Goal: Check status: Check status

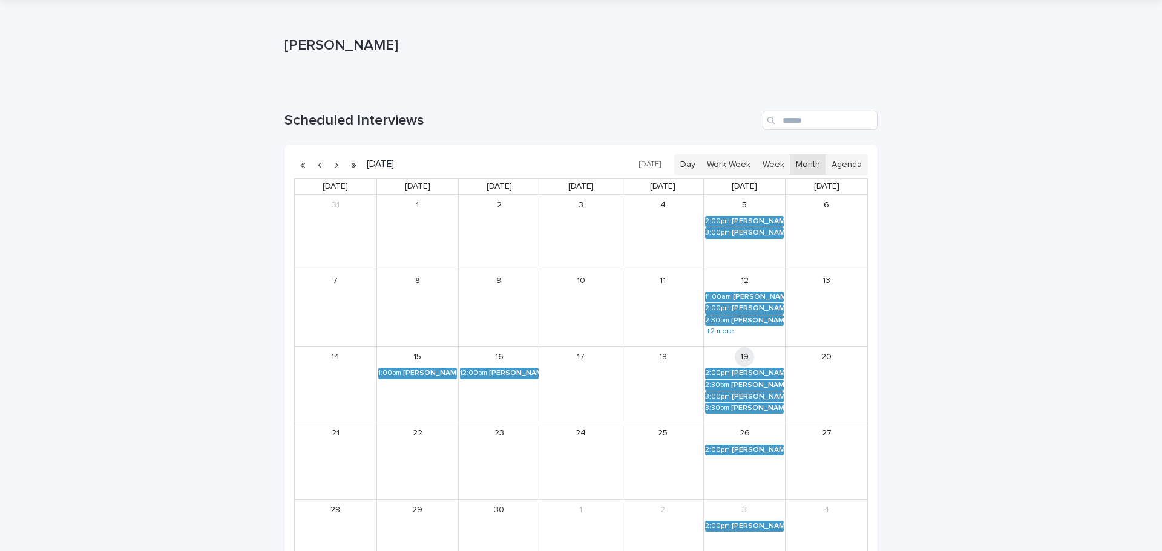
scroll to position [61, 0]
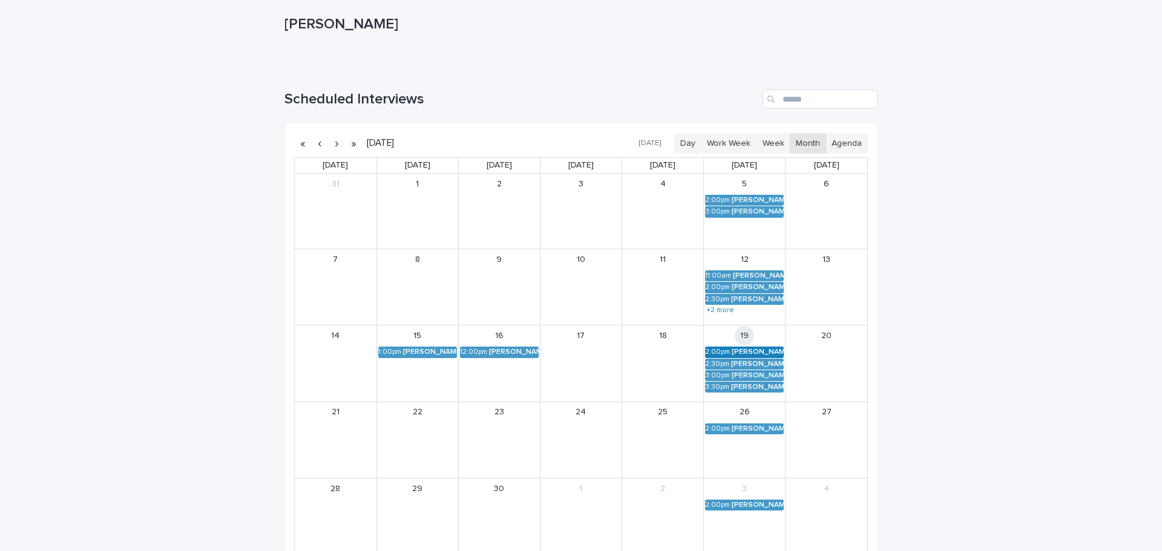
click at [722, 349] on div "2:00pm" at bounding box center [717, 352] width 25 height 8
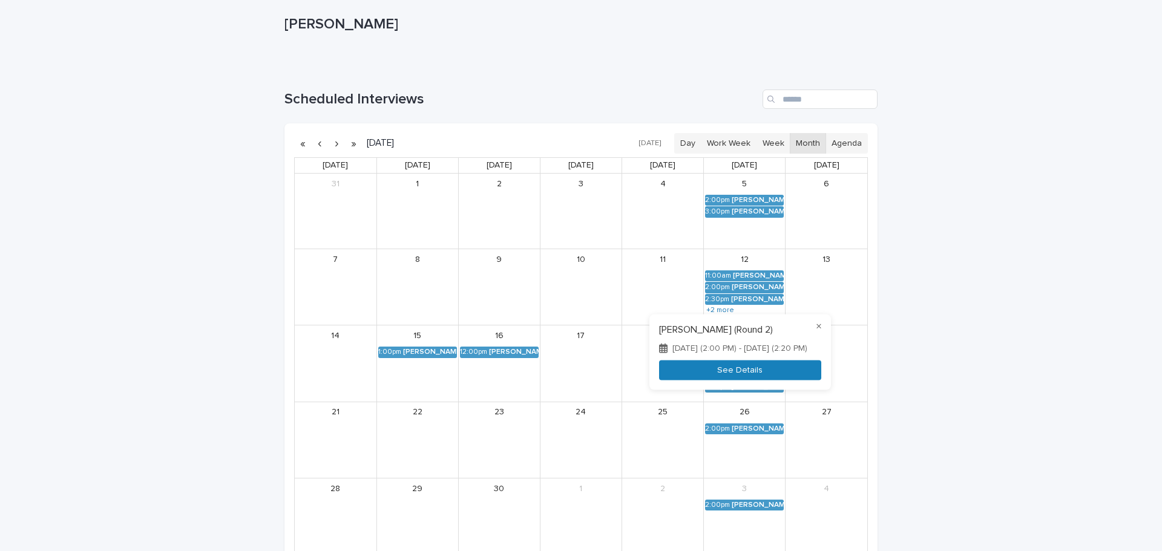
click at [711, 379] on button "See Details" at bounding box center [740, 371] width 162 height 20
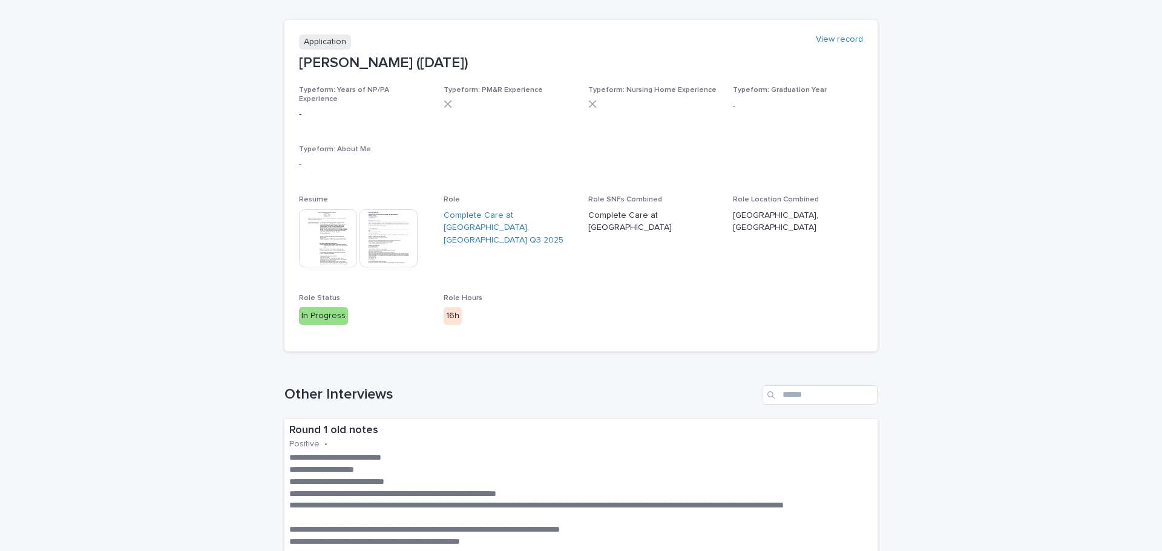
scroll to position [121, 0]
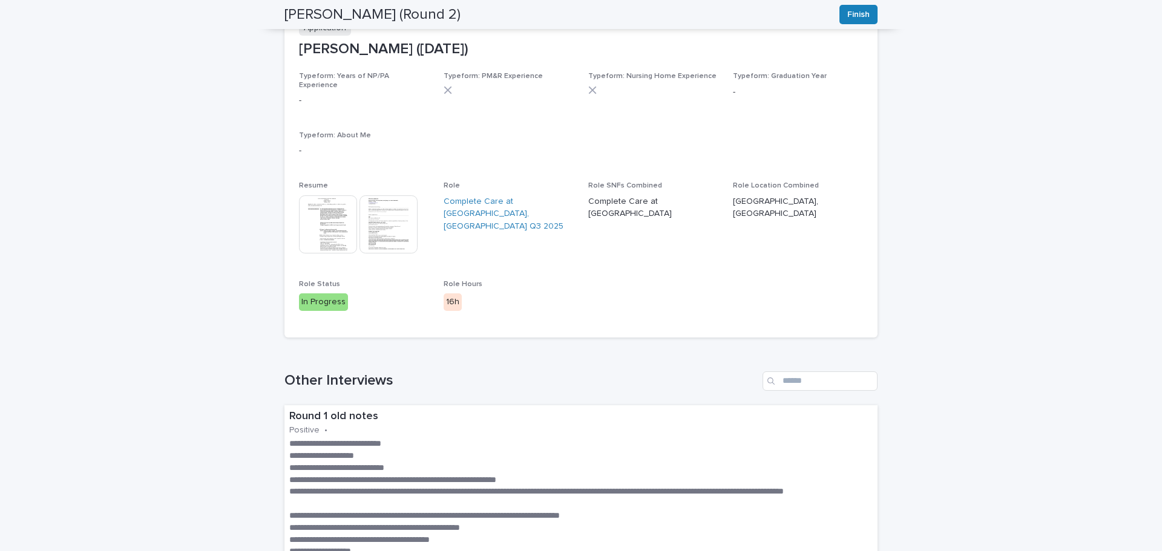
click at [313, 220] on img at bounding box center [328, 224] width 58 height 58
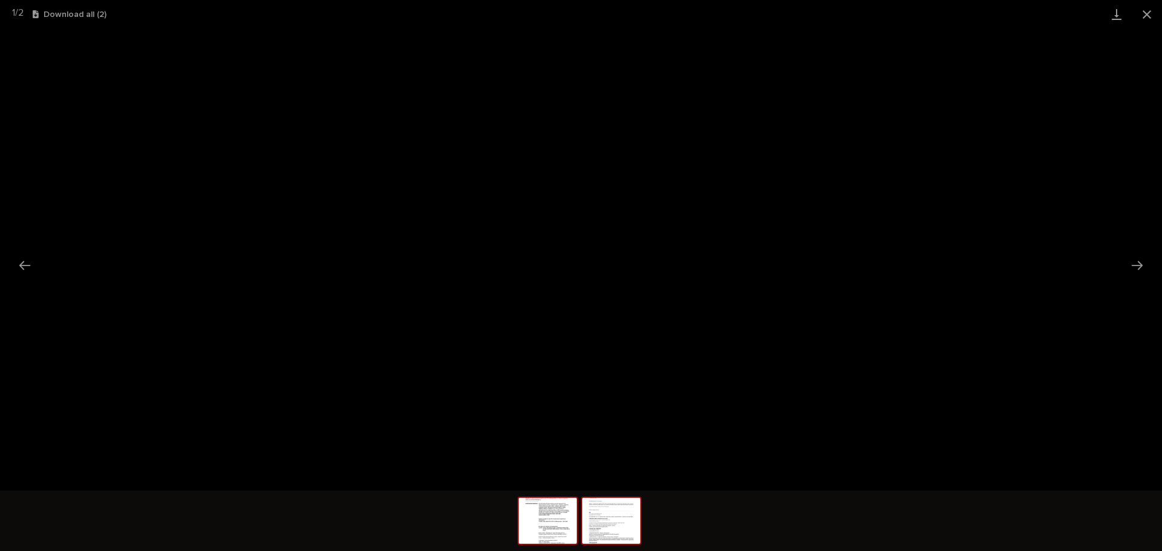
click at [603, 528] on img at bounding box center [611, 521] width 58 height 46
click at [1146, 15] on button "Close gallery" at bounding box center [1147, 14] width 30 height 28
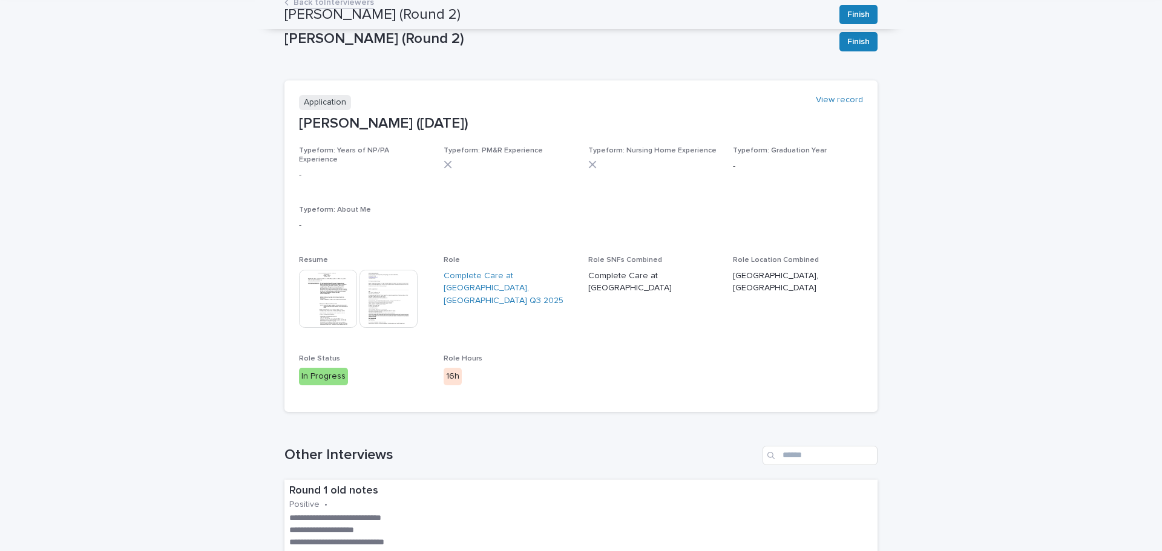
scroll to position [0, 0]
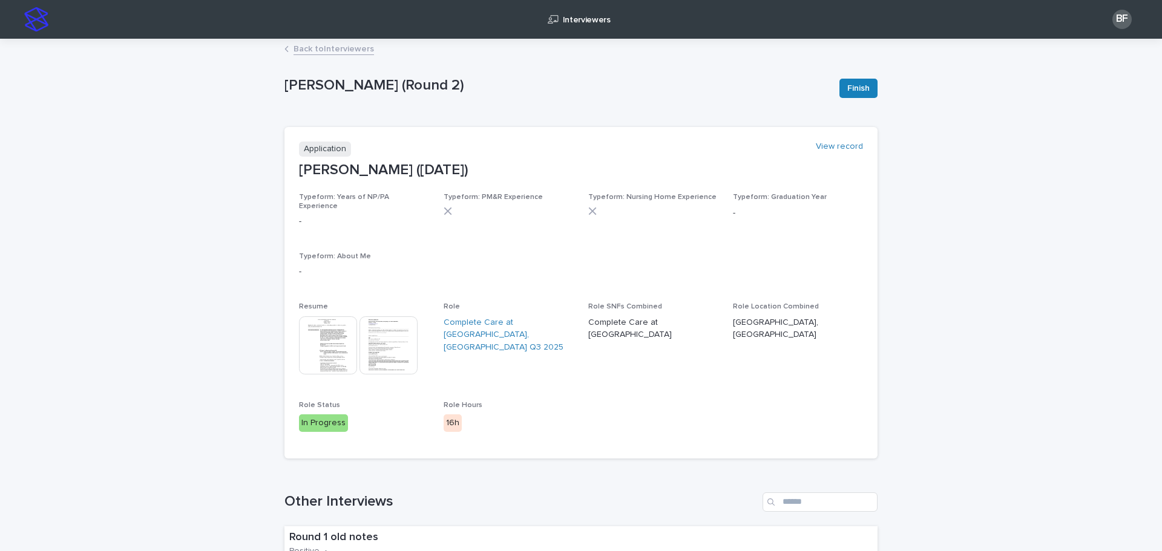
click at [319, 48] on link "Back to Interviewers" at bounding box center [334, 48] width 80 height 14
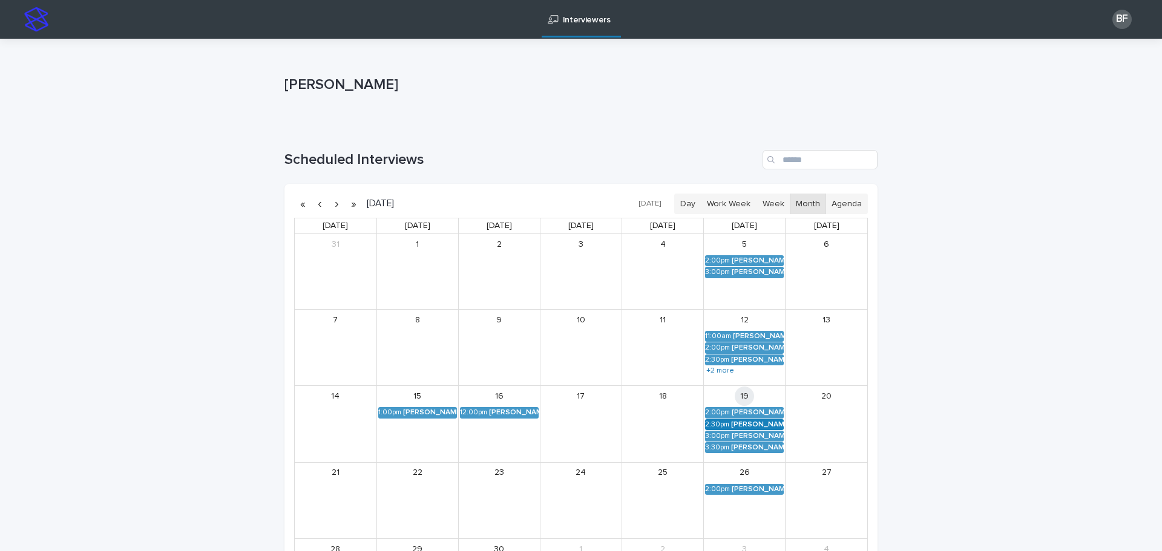
click at [752, 425] on div "[PERSON_NAME] (Round 2)" at bounding box center [757, 425] width 53 height 8
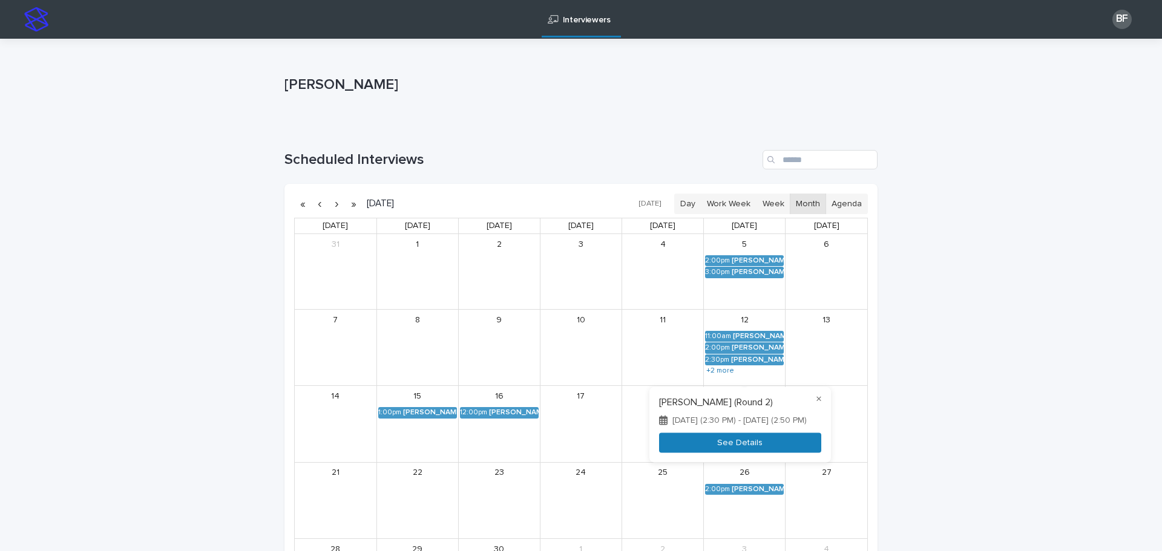
click at [689, 451] on button "See Details" at bounding box center [740, 443] width 162 height 20
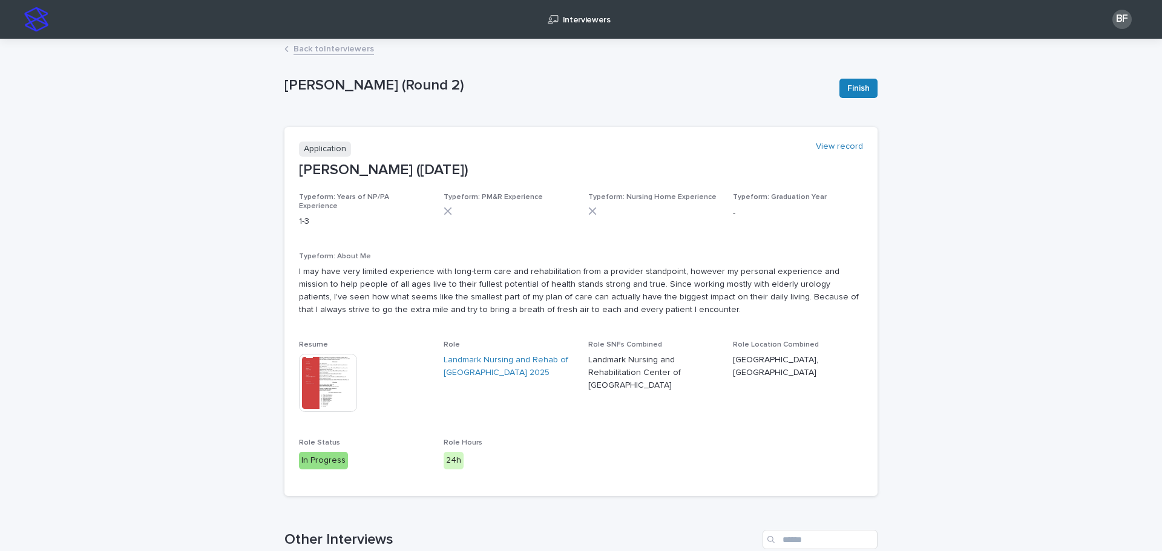
click at [330, 375] on img at bounding box center [328, 383] width 58 height 58
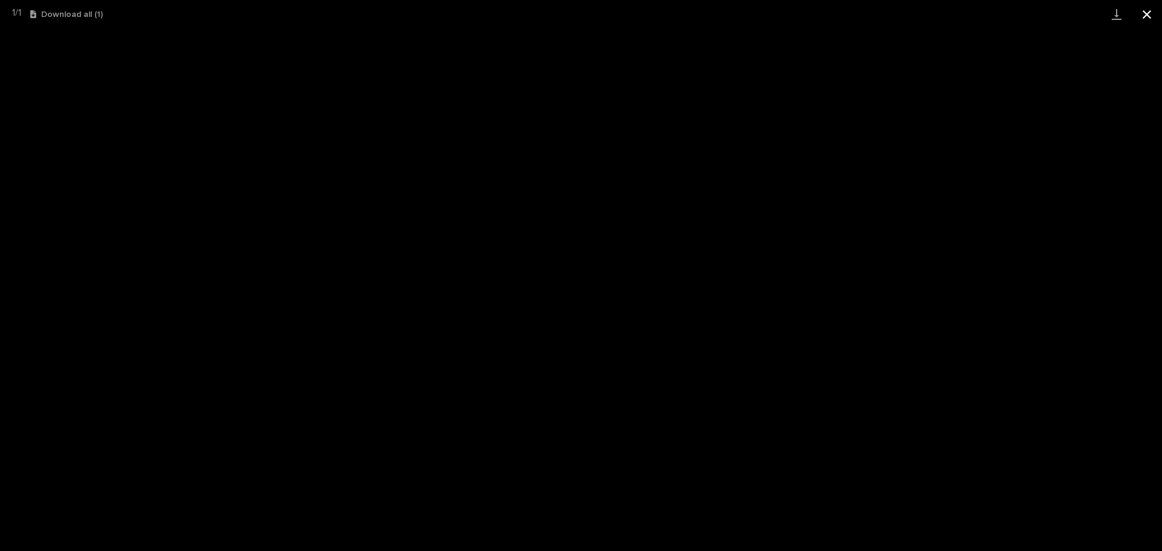
click at [1142, 14] on button "Close gallery" at bounding box center [1147, 14] width 30 height 28
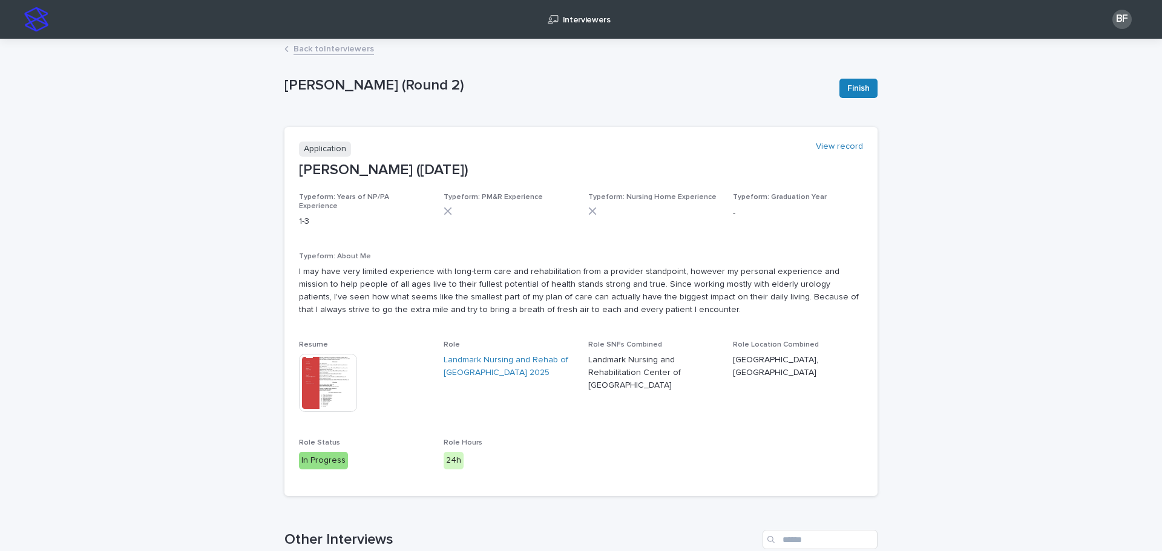
click at [329, 48] on link "Back to Interviewers" at bounding box center [334, 48] width 80 height 14
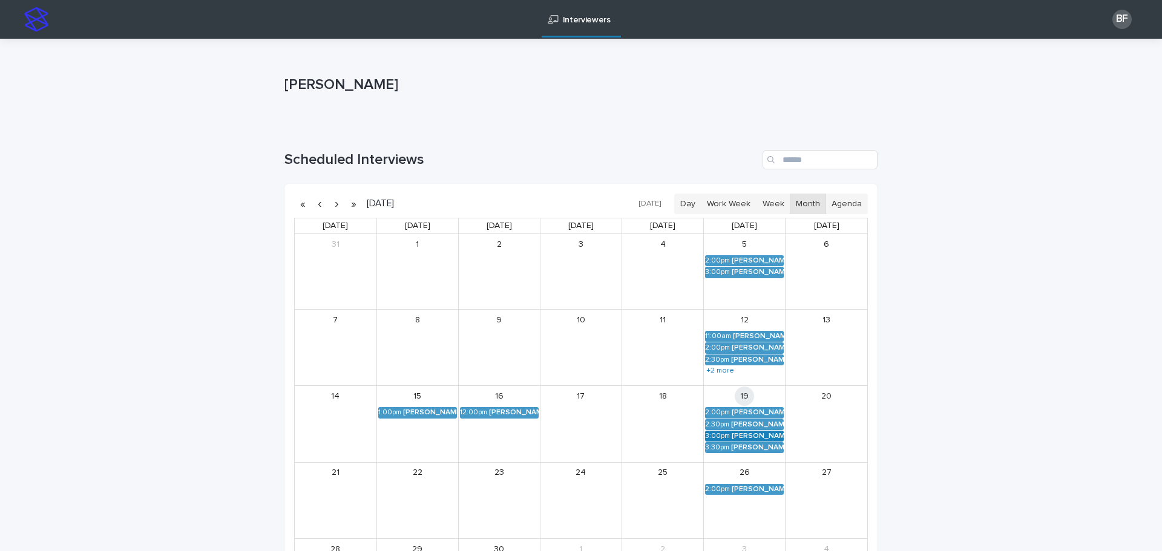
click at [768, 437] on div "[PERSON_NAME] (Round 2)" at bounding box center [758, 436] width 52 height 8
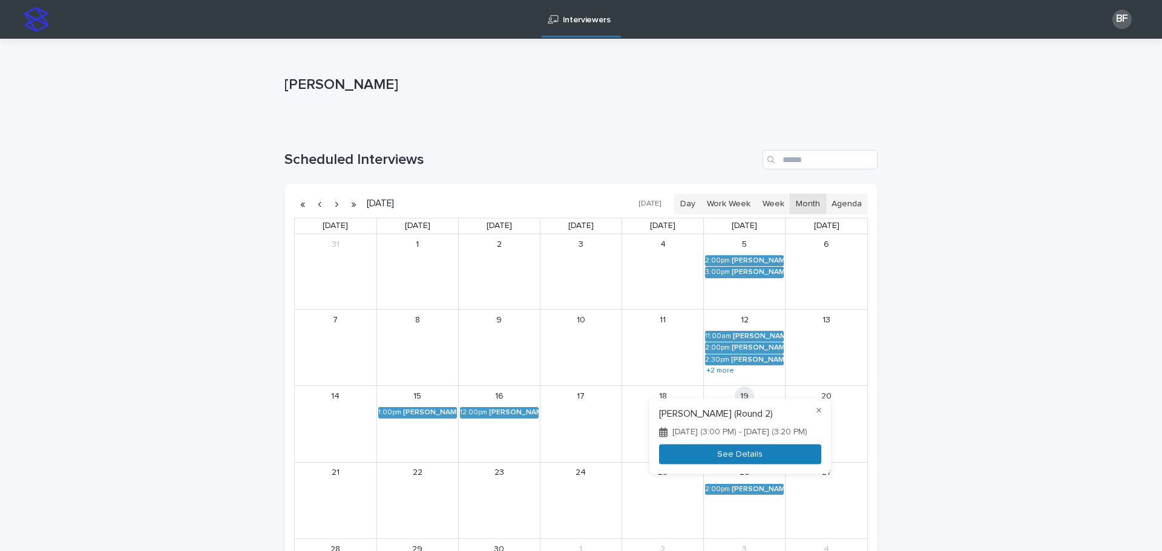
click at [697, 451] on button "See Details" at bounding box center [740, 455] width 162 height 20
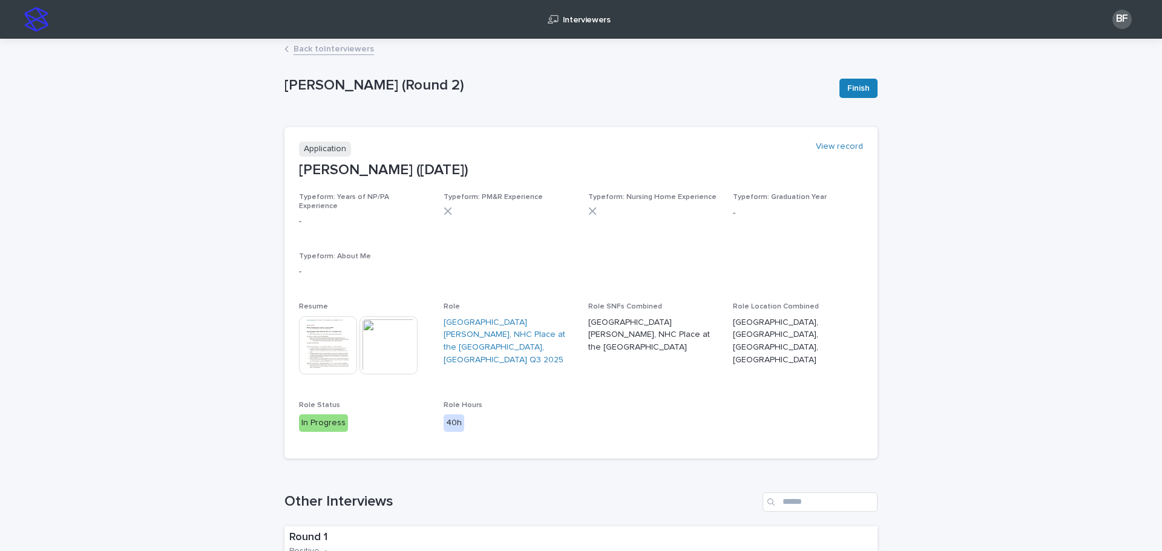
click at [299, 341] on img at bounding box center [328, 346] width 58 height 58
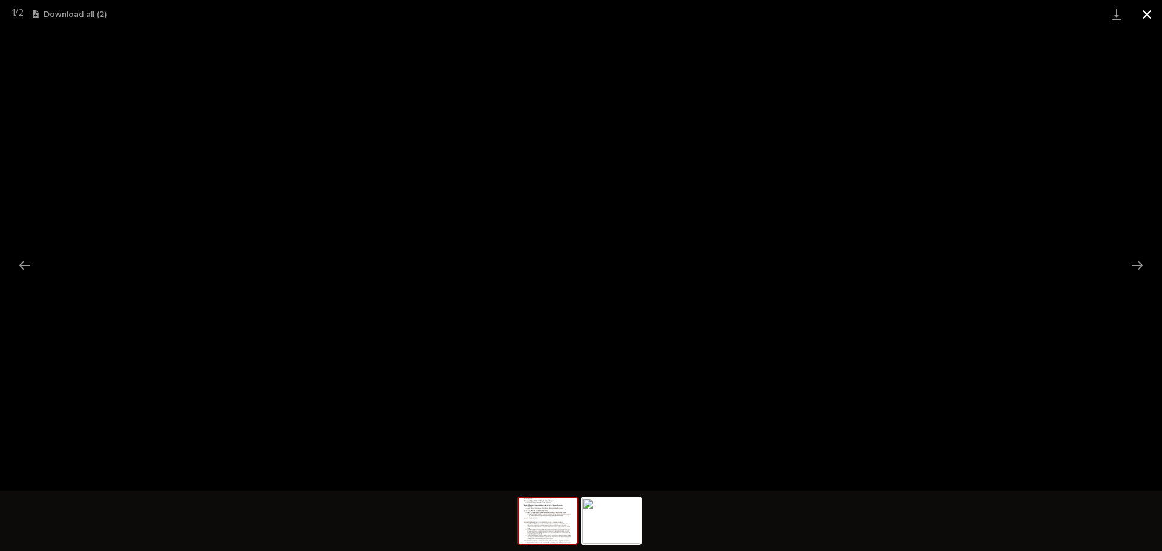
click at [1149, 16] on button "Close gallery" at bounding box center [1147, 14] width 30 height 28
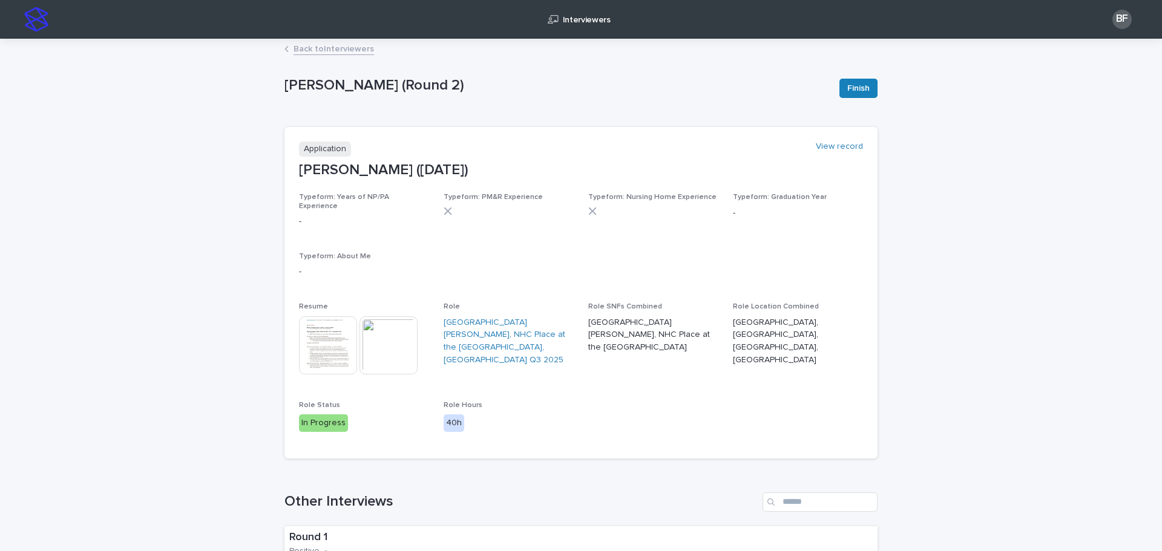
click at [317, 53] on link "Back to Interviewers" at bounding box center [334, 48] width 80 height 14
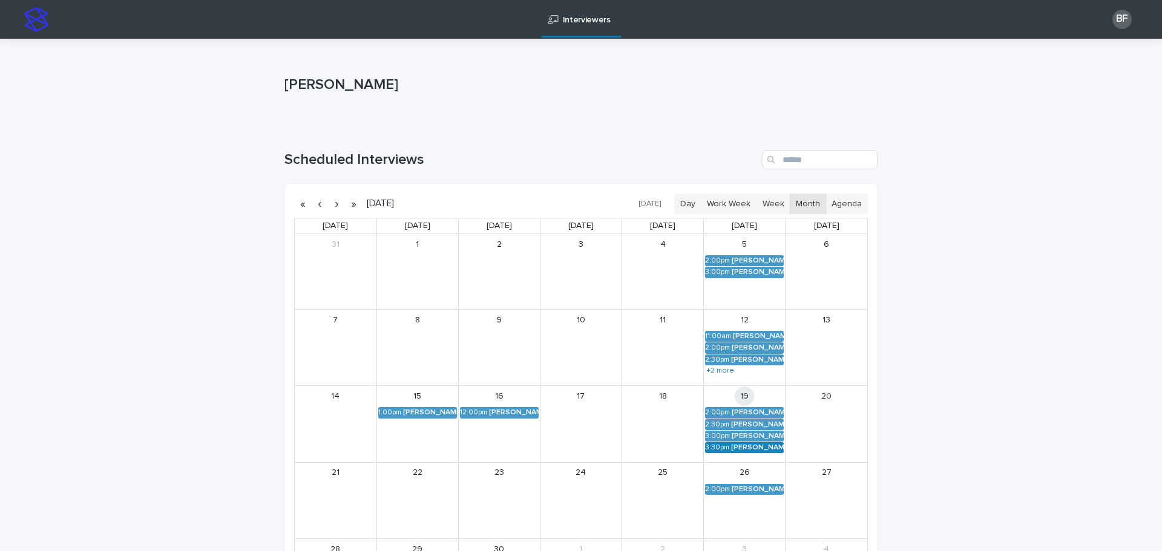
click at [738, 450] on div "[PERSON_NAME] (Round 2)" at bounding box center [757, 448] width 53 height 8
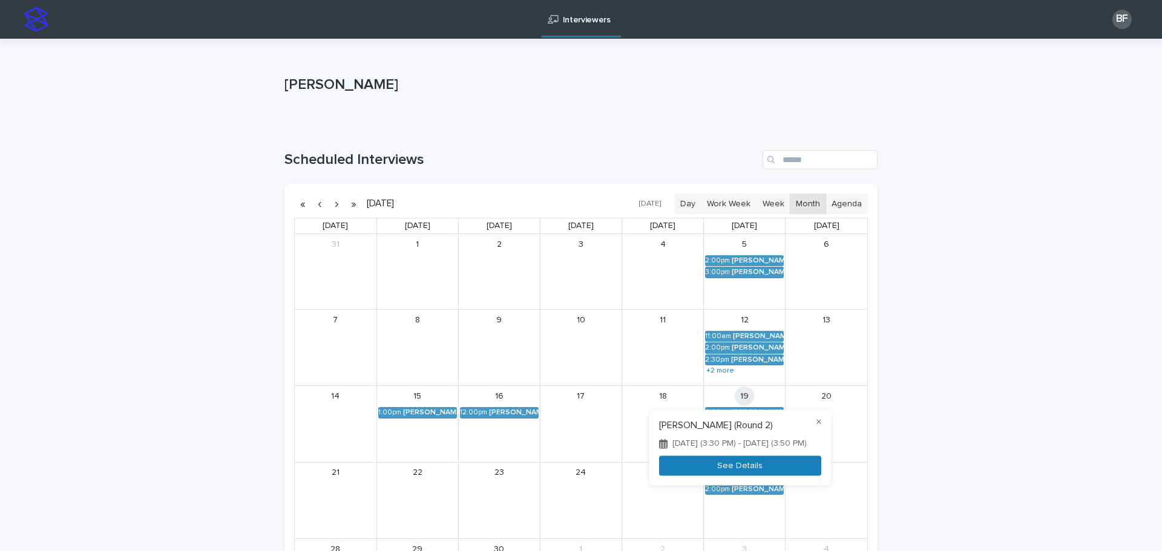
click at [692, 476] on button "See Details" at bounding box center [740, 466] width 162 height 20
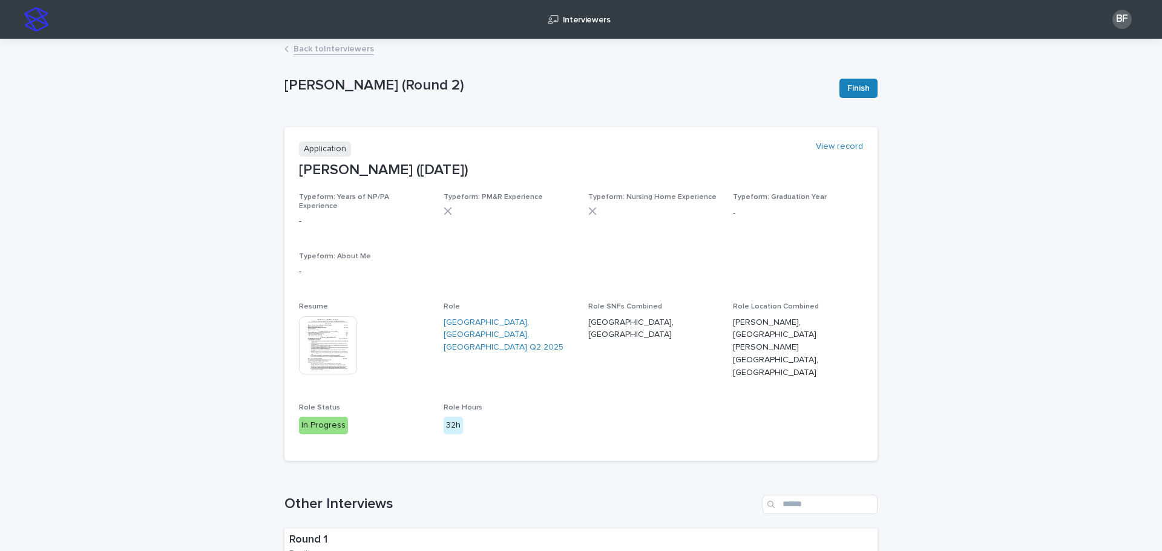
click at [345, 335] on img at bounding box center [328, 346] width 58 height 58
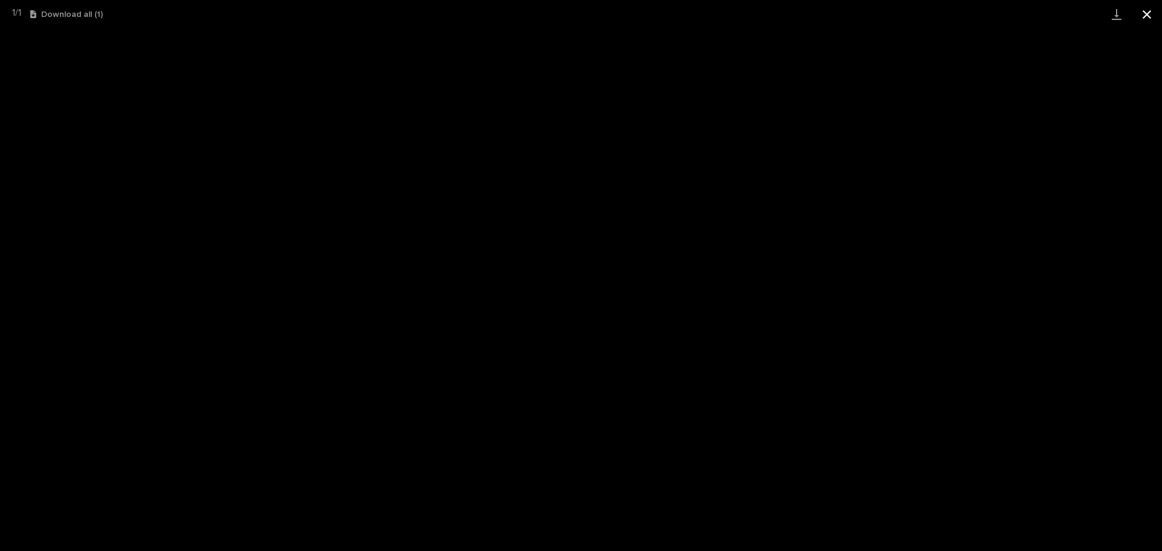
click at [1139, 20] on button "Close gallery" at bounding box center [1147, 14] width 30 height 28
